Goal: Task Accomplishment & Management: Use online tool/utility

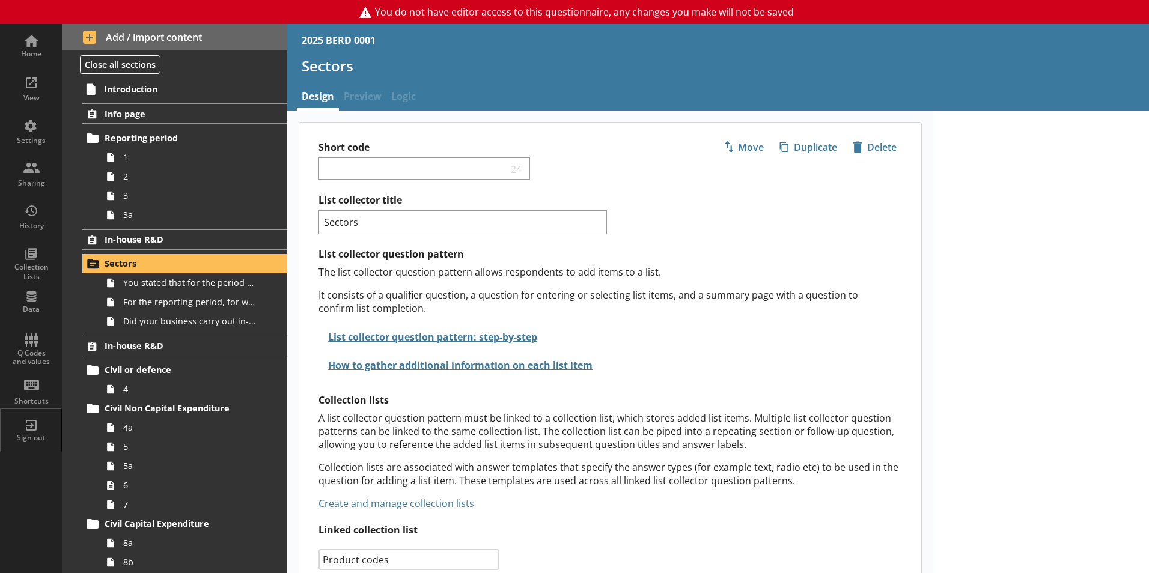
select select "ed5aa05f-910f-4662-9fcf-e405abfe6d58"
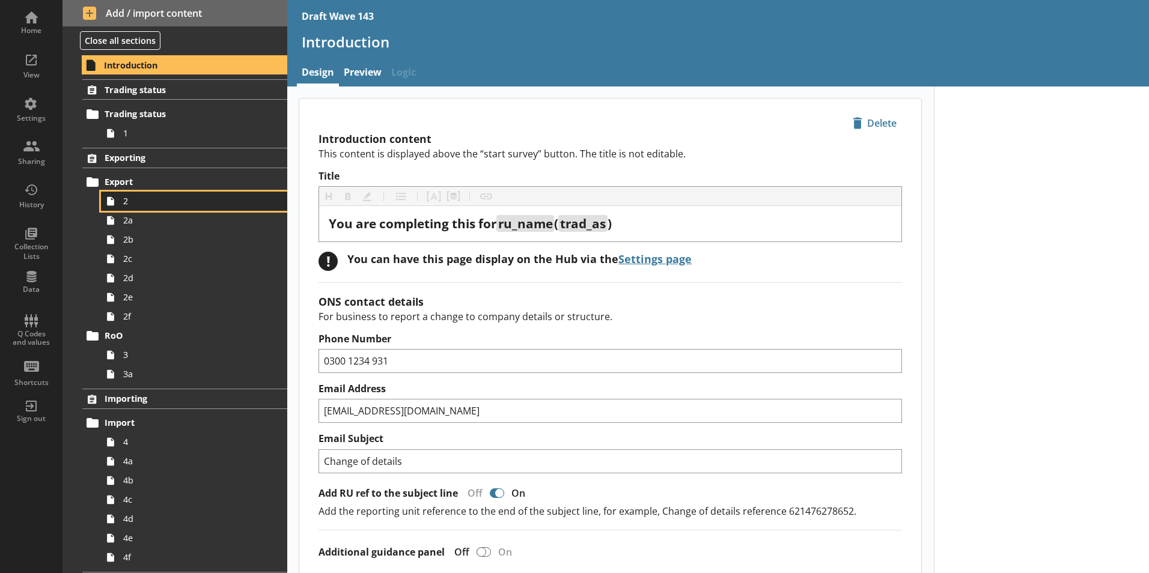
click at [128, 201] on span "2" at bounding box center [189, 200] width 133 height 11
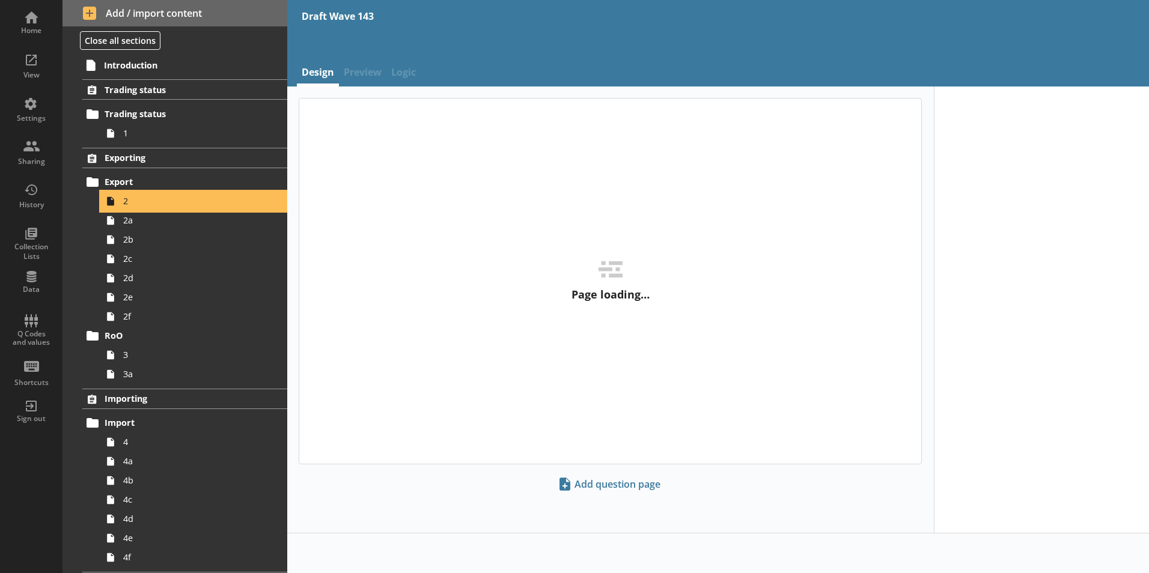
type textarea "x"
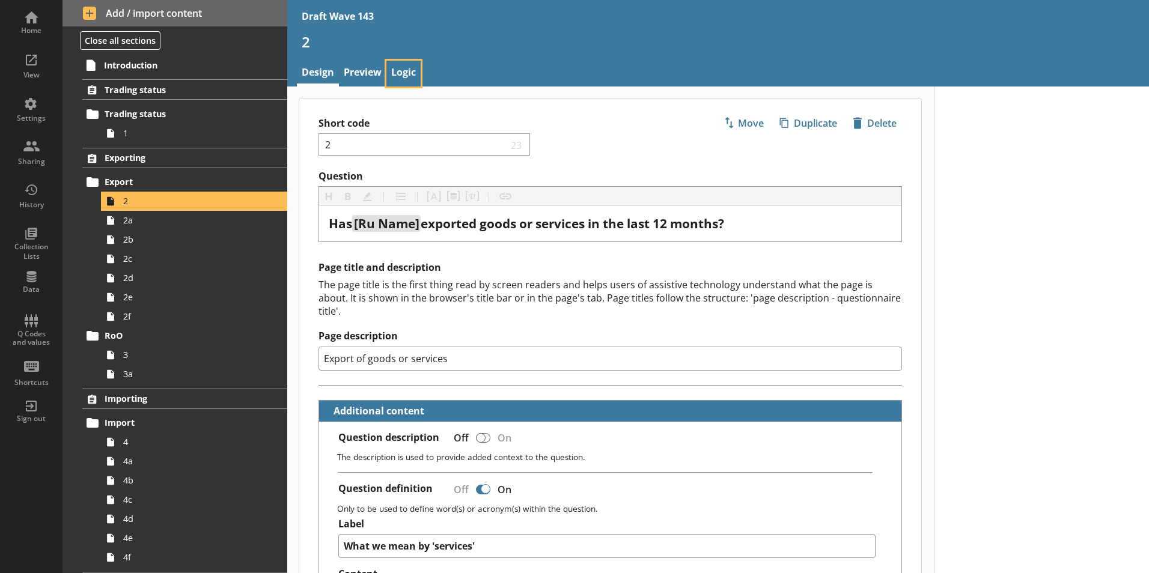
click at [407, 70] on link "Logic" at bounding box center [403, 74] width 34 height 26
